Goal: Transaction & Acquisition: Download file/media

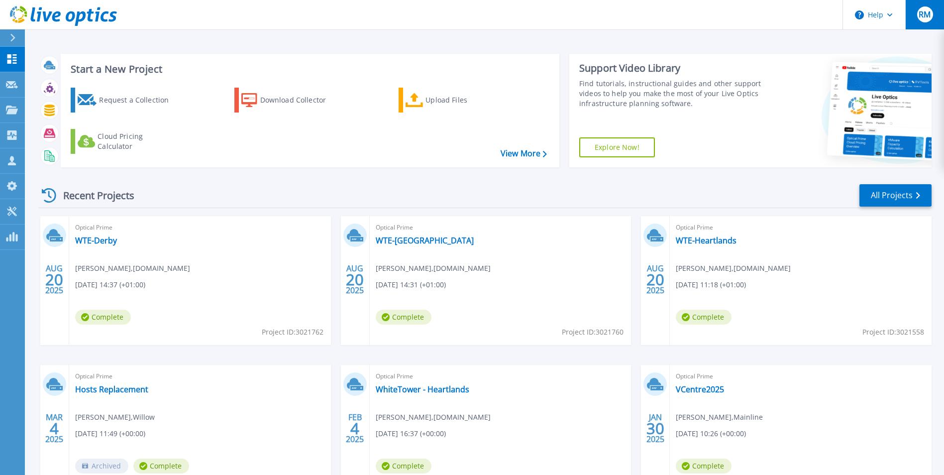
click at [920, 15] on span "RM" at bounding box center [925, 14] width 12 height 8
click at [10, 140] on icon at bounding box center [11, 134] width 9 height 9
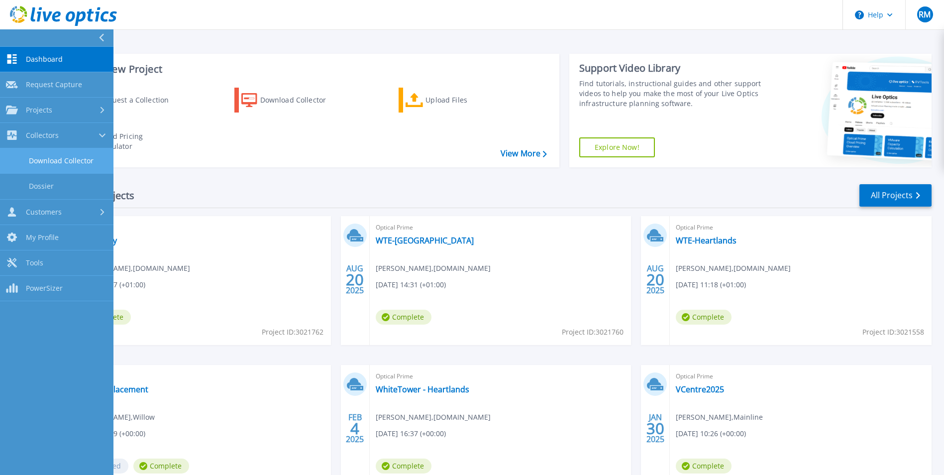
click at [47, 159] on link "Download Collector" at bounding box center [56, 160] width 113 height 25
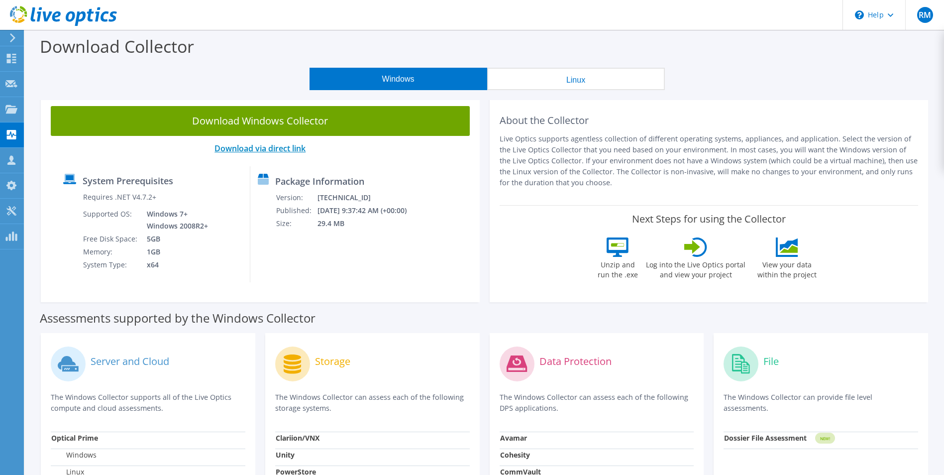
click at [256, 147] on link "Download via direct link" at bounding box center [260, 148] width 91 height 11
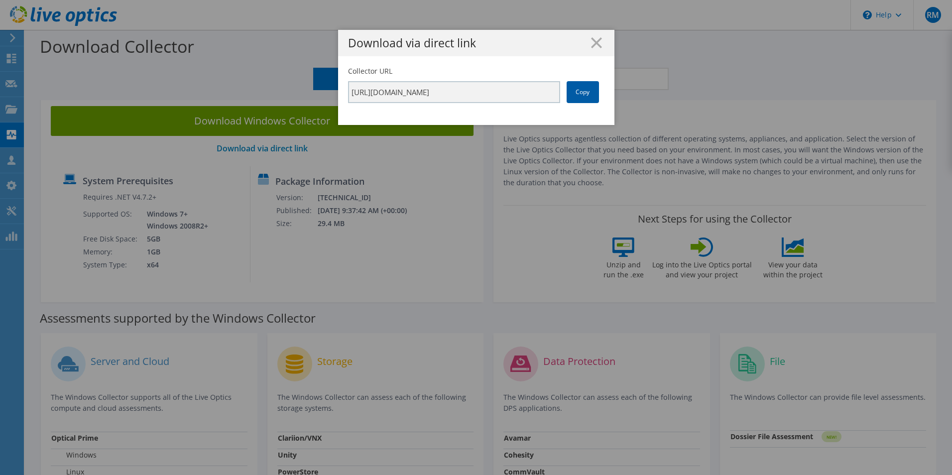
click at [580, 96] on link "Copy" at bounding box center [582, 92] width 32 height 22
click at [586, 88] on link "Copy" at bounding box center [582, 92] width 32 height 22
